Goal: Transaction & Acquisition: Purchase product/service

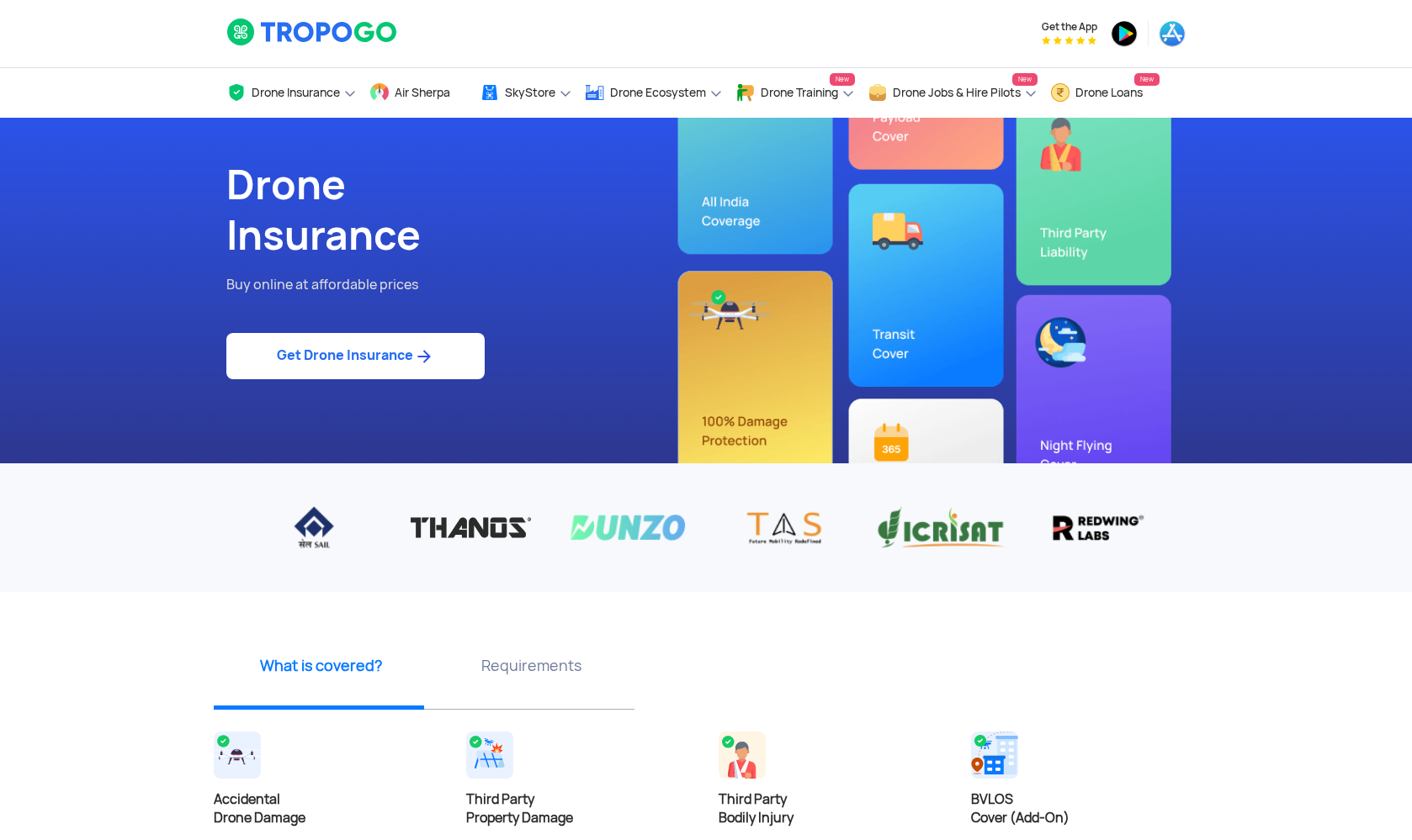
click at [420, 358] on img at bounding box center [423, 357] width 21 height 20
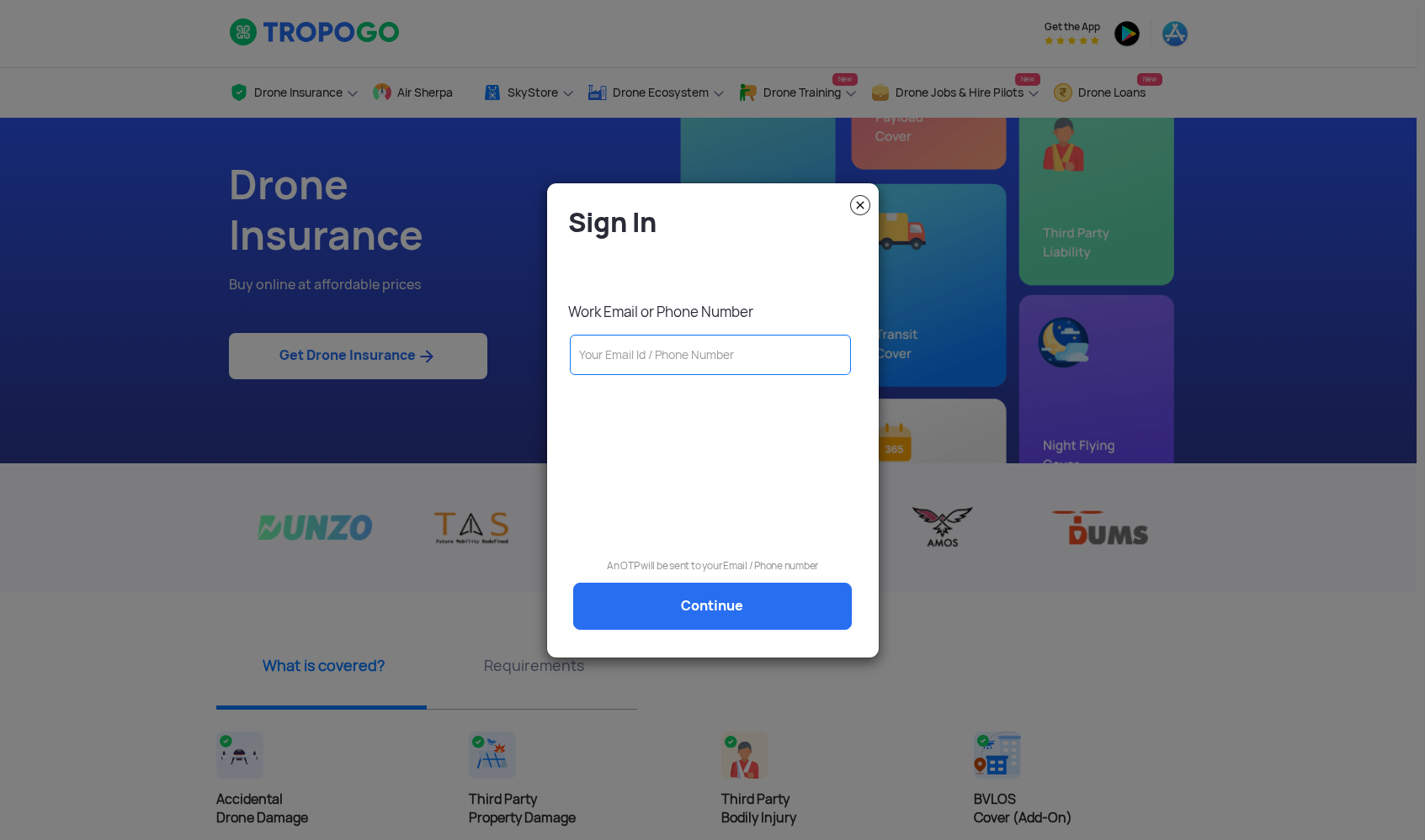
click at [1290, 285] on modal-container "Sign In Work Email or Phone Number An OTP will be sent to your Email / Phone nu…" at bounding box center [712, 420] width 1425 height 840
click at [868, 200] on img at bounding box center [860, 206] width 20 height 20
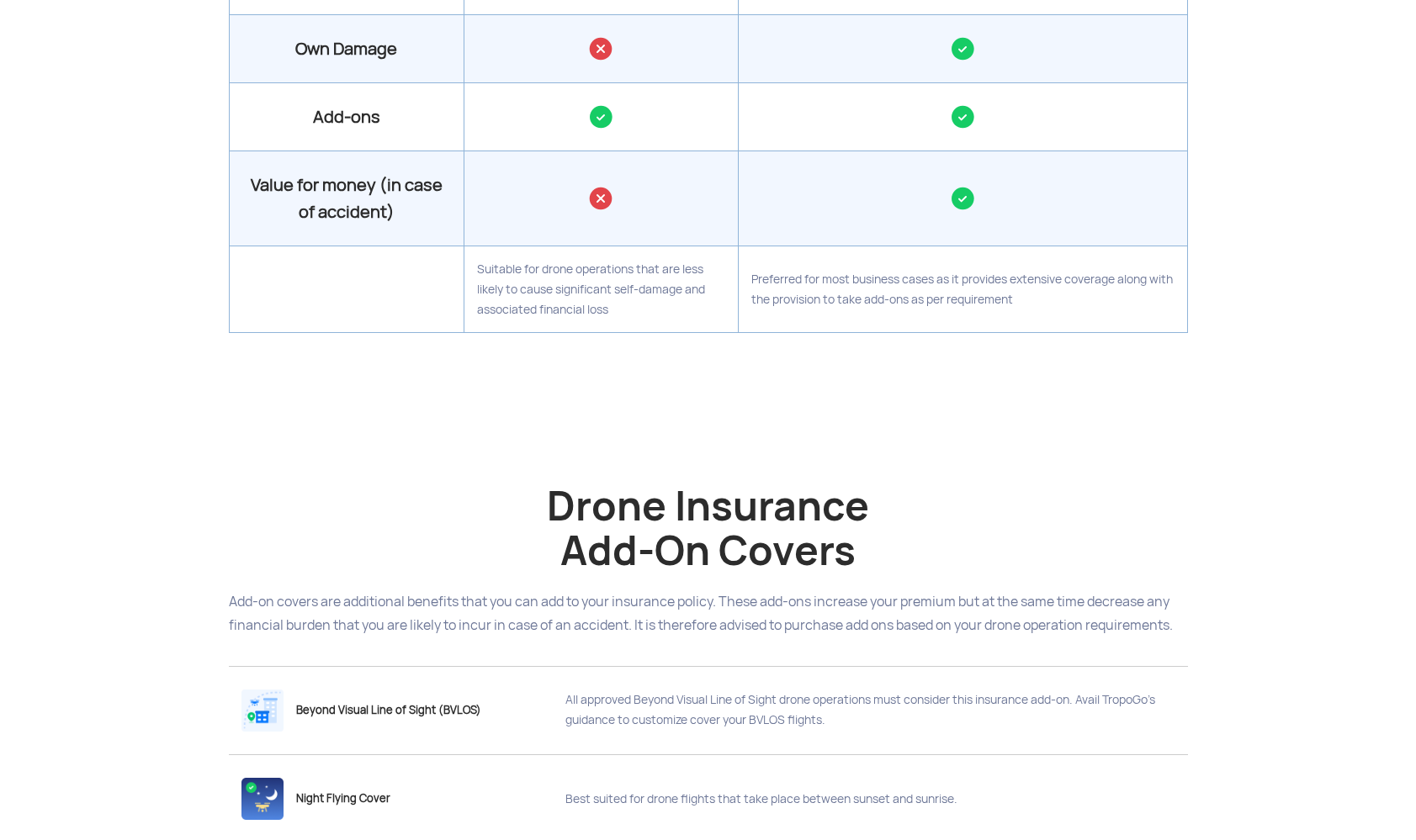
scroll to position [2366, 0]
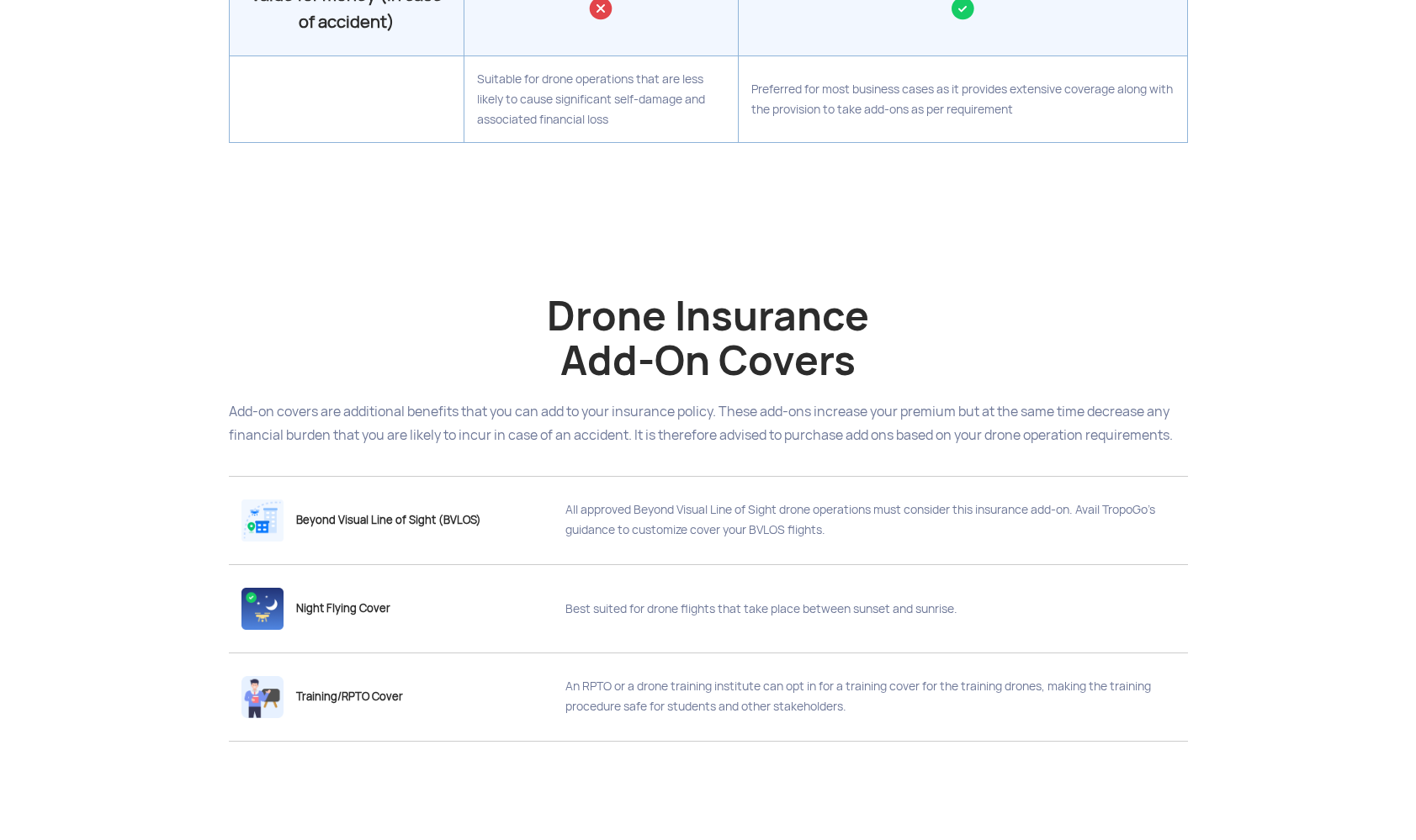
drag, startPoint x: 451, startPoint y: 153, endPoint x: 419, endPoint y: 134, distance: 37.2
click at [465, 134] on td "Suitable for drone operations that are less likely to cause significant self-da…" at bounding box center [601, 99] width 274 height 87
drag, startPoint x: 1019, startPoint y: 170, endPoint x: 718, endPoint y: 148, distance: 301.8
click at [718, 142] on tr "Suitable for drone operations that are less likely to cause significant self-da…" at bounding box center [708, 99] width 958 height 87
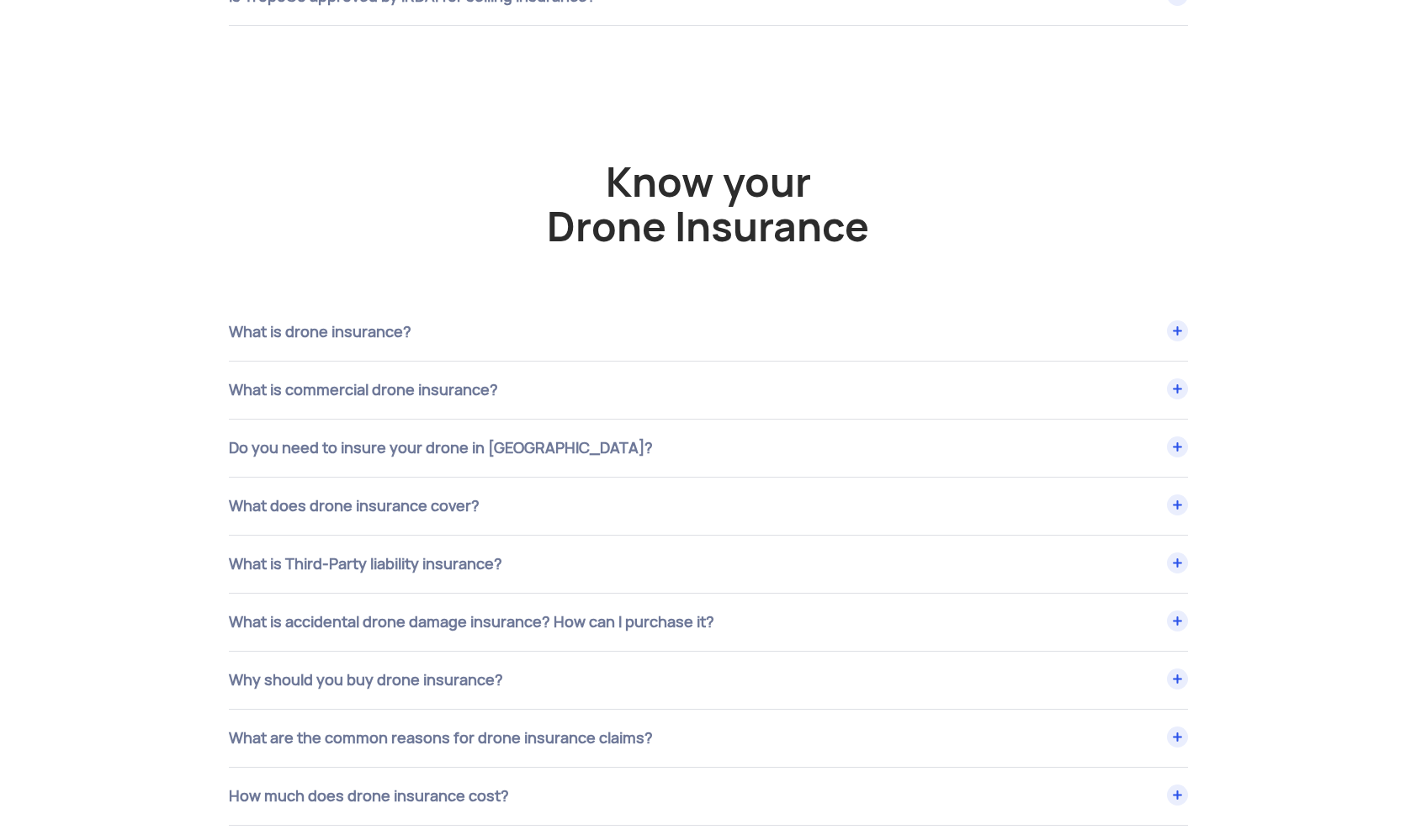
scroll to position [6801, 0]
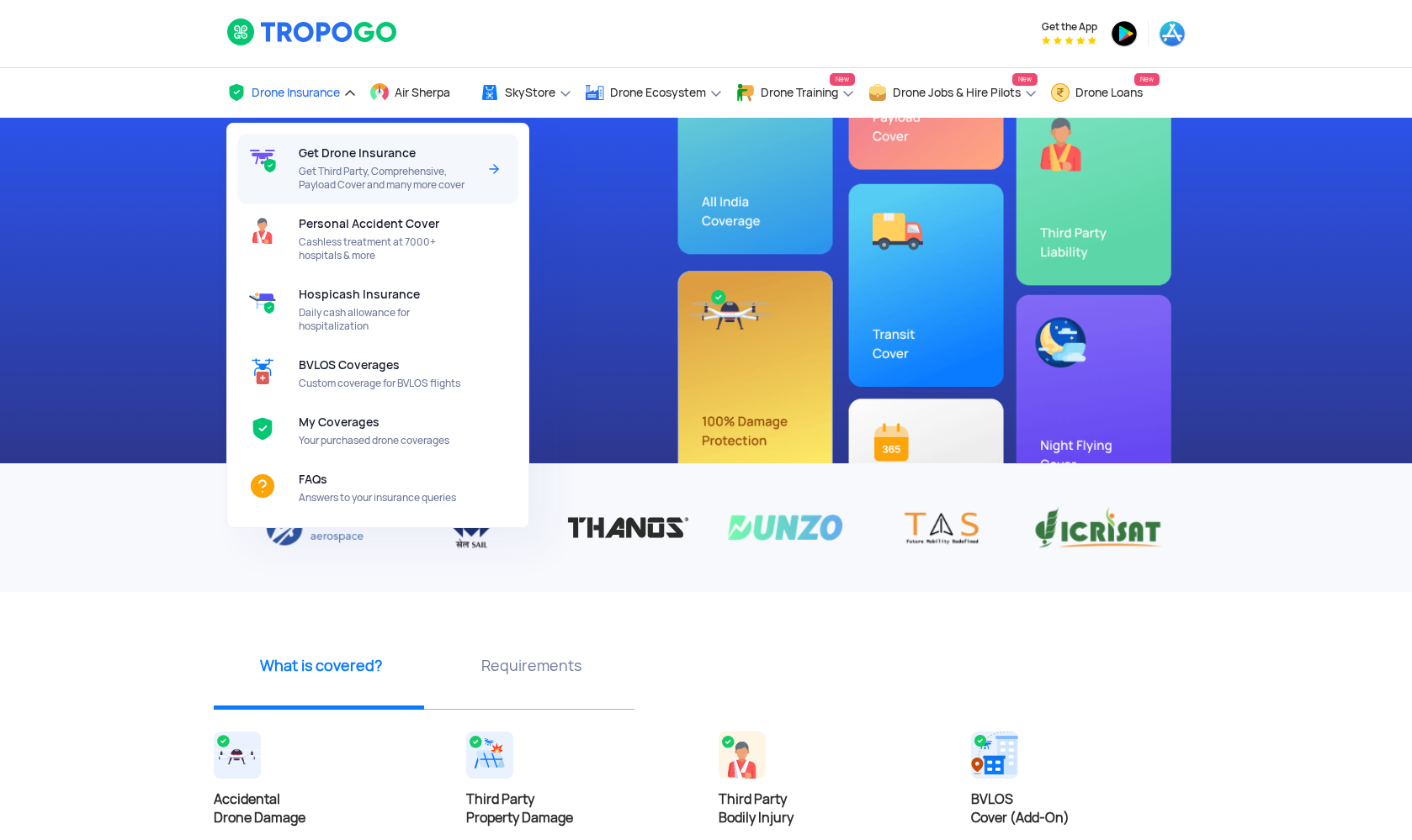
click at [383, 167] on span "Get Third Party, Comprehensive, Payload Cover and many more cover" at bounding box center [387, 178] width 178 height 27
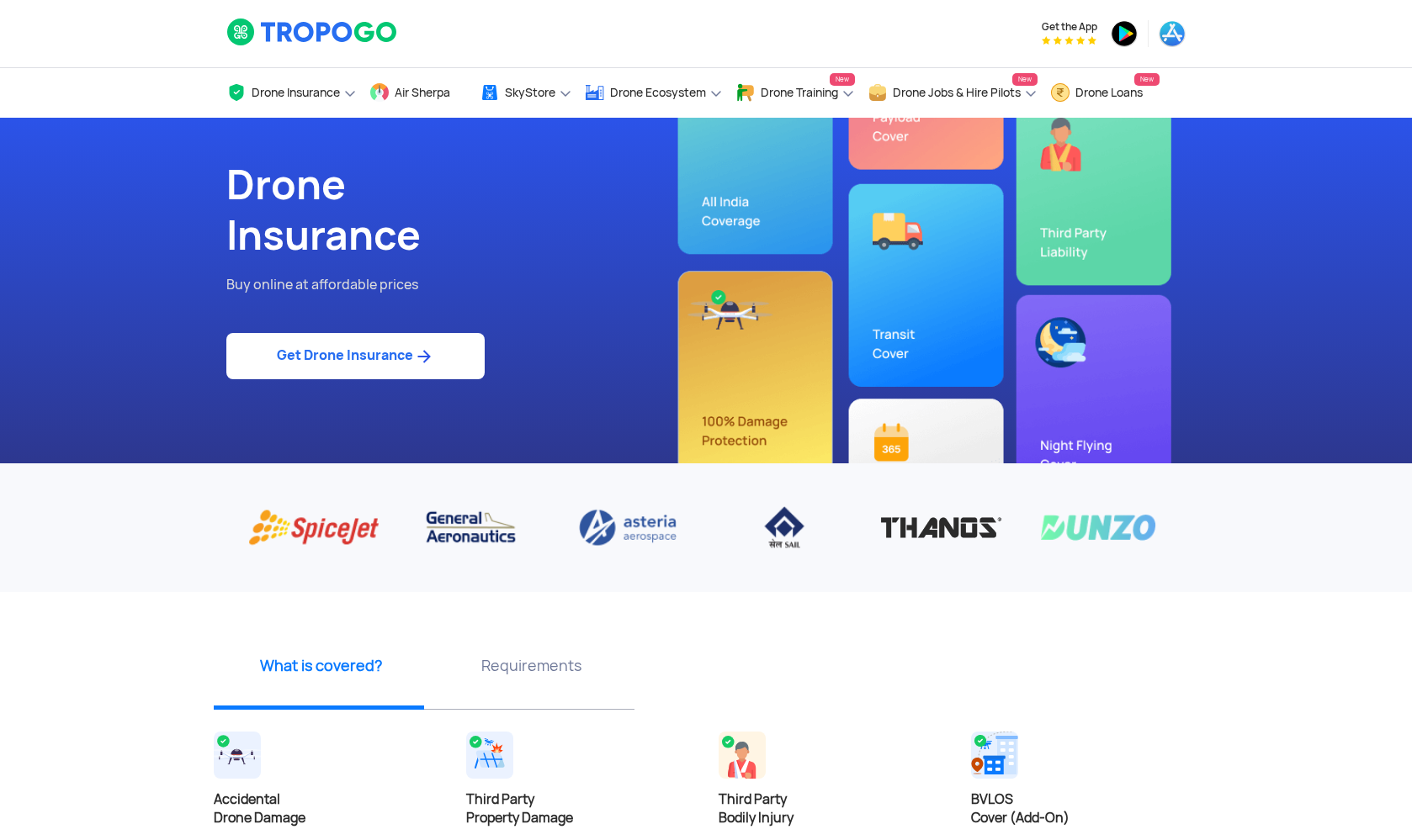
click at [364, 350] on link "Get Drone Insurance" at bounding box center [355, 356] width 258 height 46
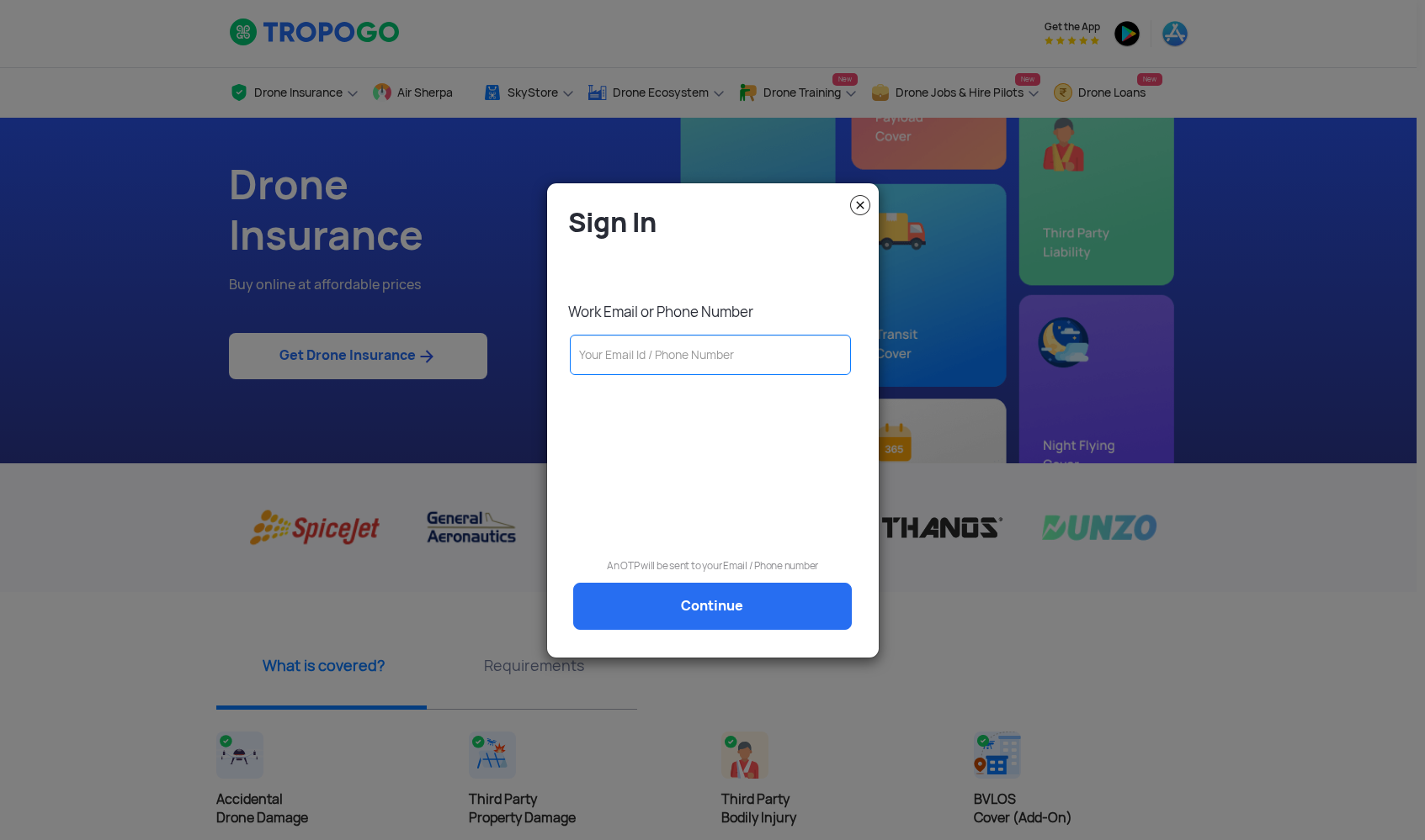
click at [856, 211] on img at bounding box center [860, 206] width 20 height 20
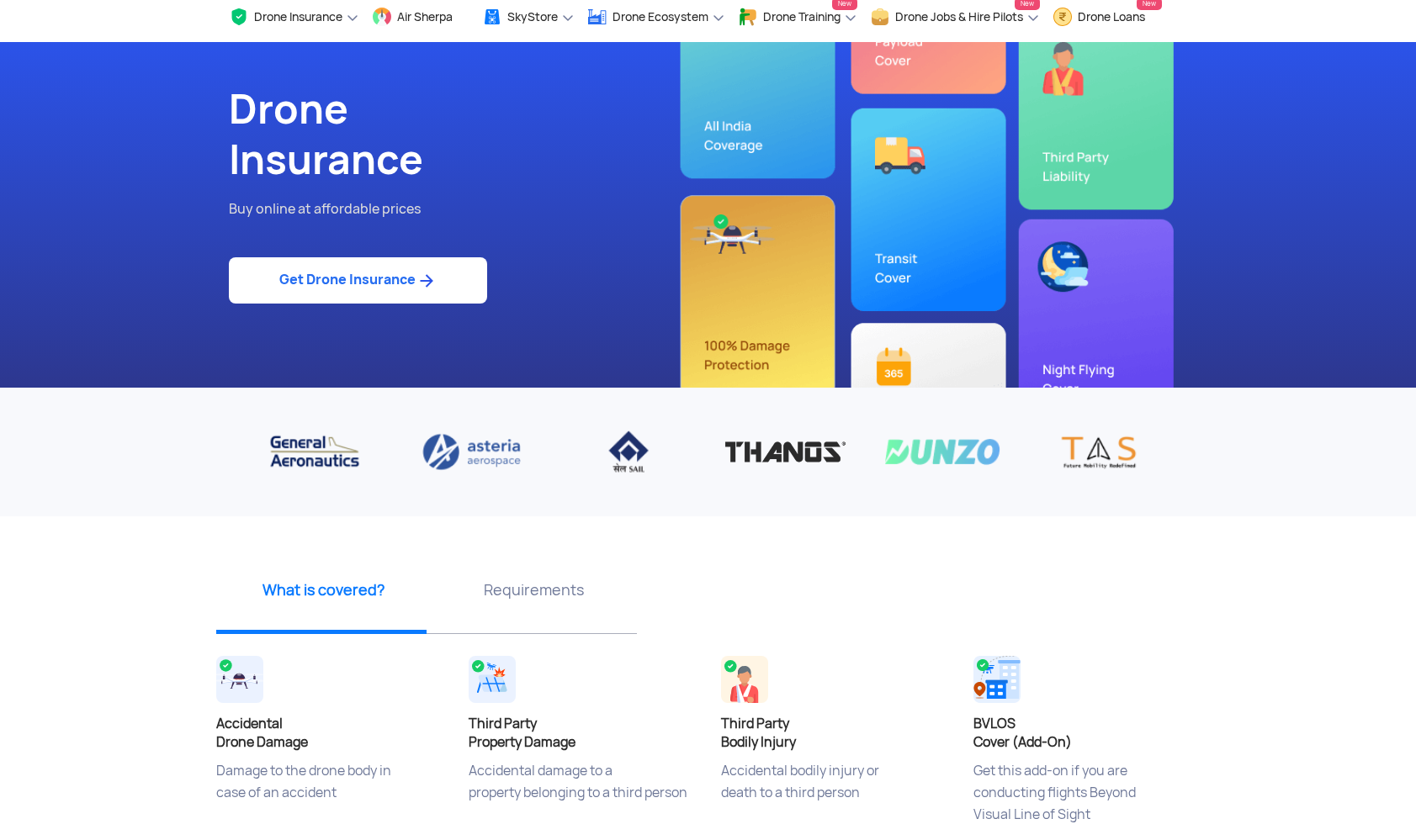
scroll to position [212, 0]
